Goal: Task Accomplishment & Management: Use online tool/utility

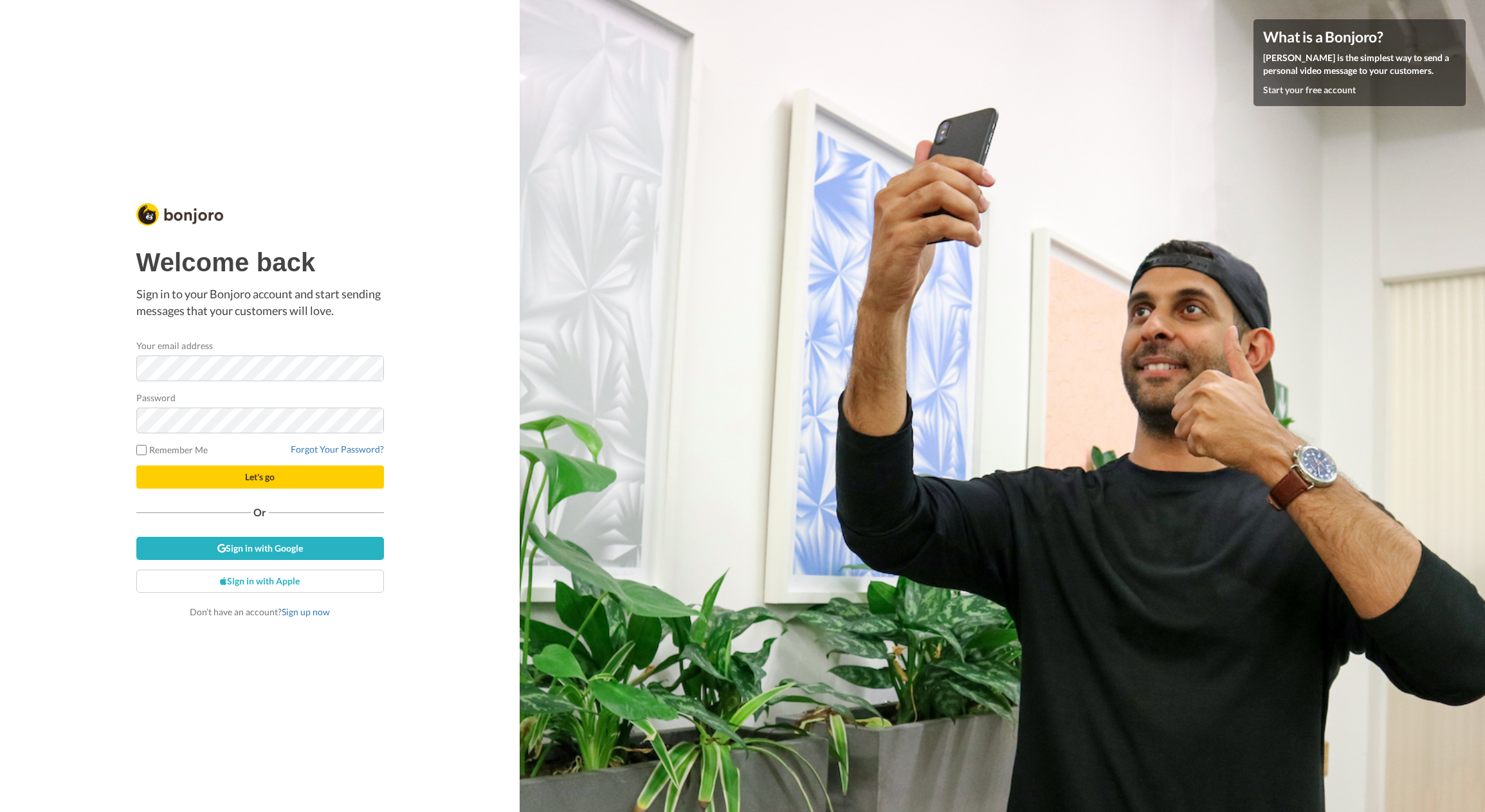
click at [0, 811] on nordpass-portal at bounding box center [0, 812] width 0 height 0
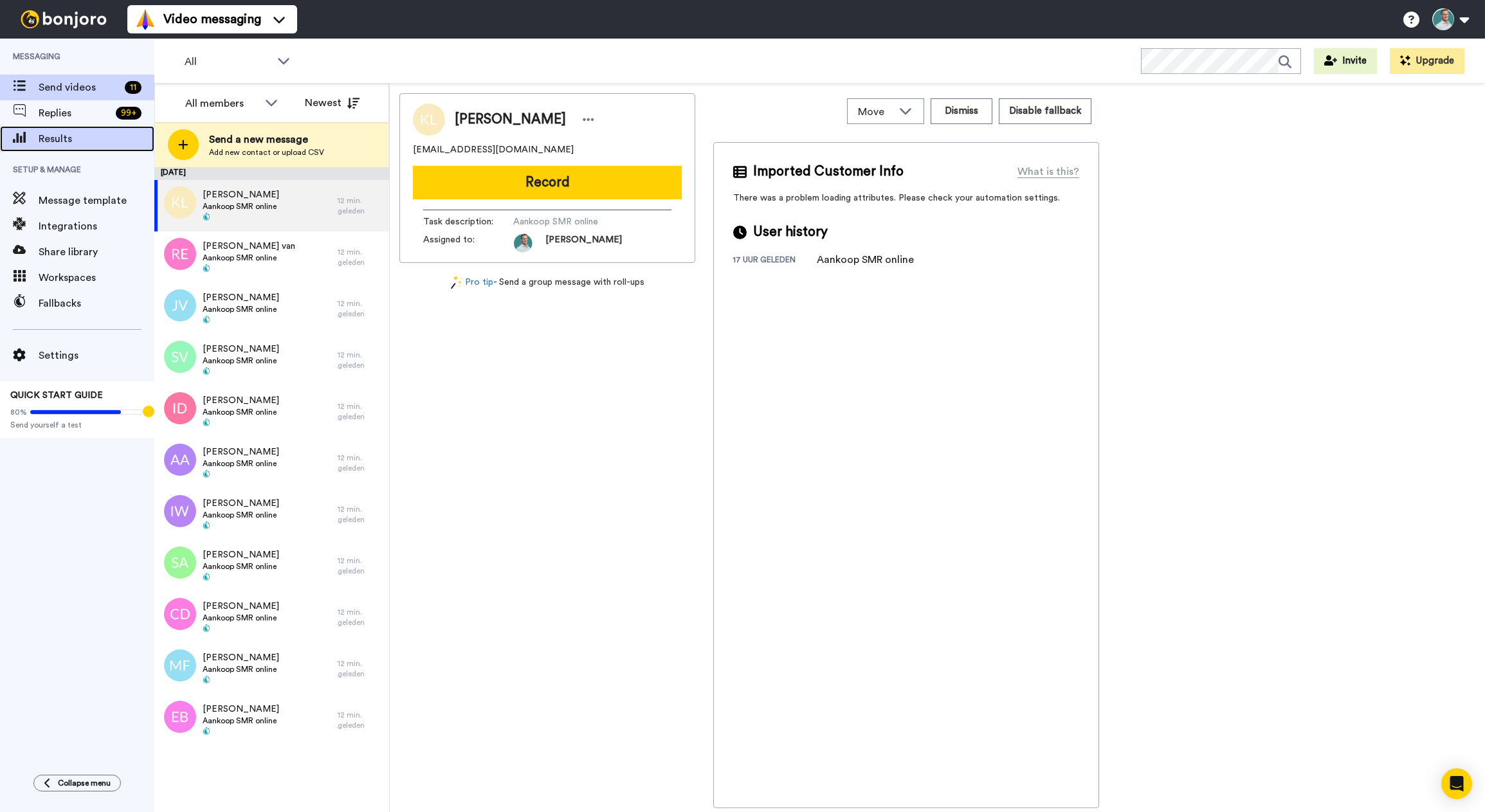
click at [62, 144] on span "Results" at bounding box center [96, 139] width 116 height 15
